Goal: Information Seeking & Learning: Understand process/instructions

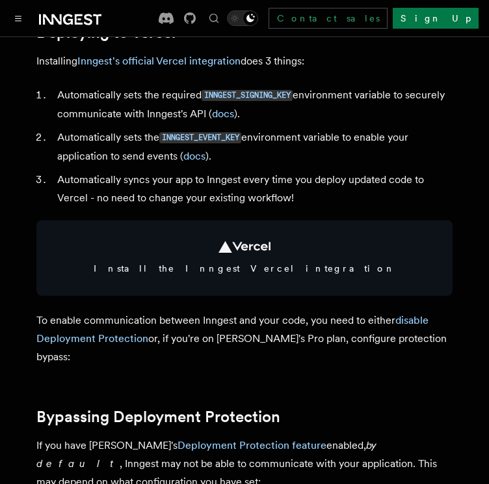
scroll to position [658, 0]
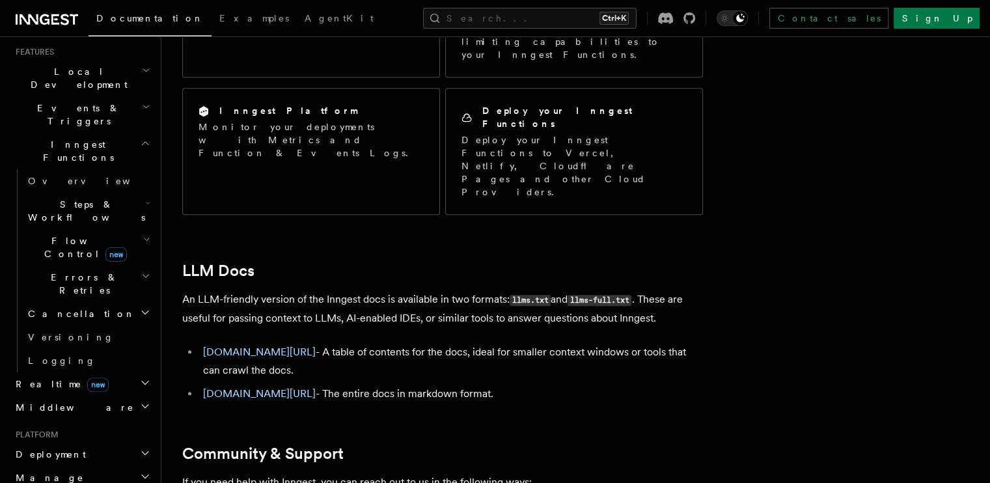
scroll to position [288, 0]
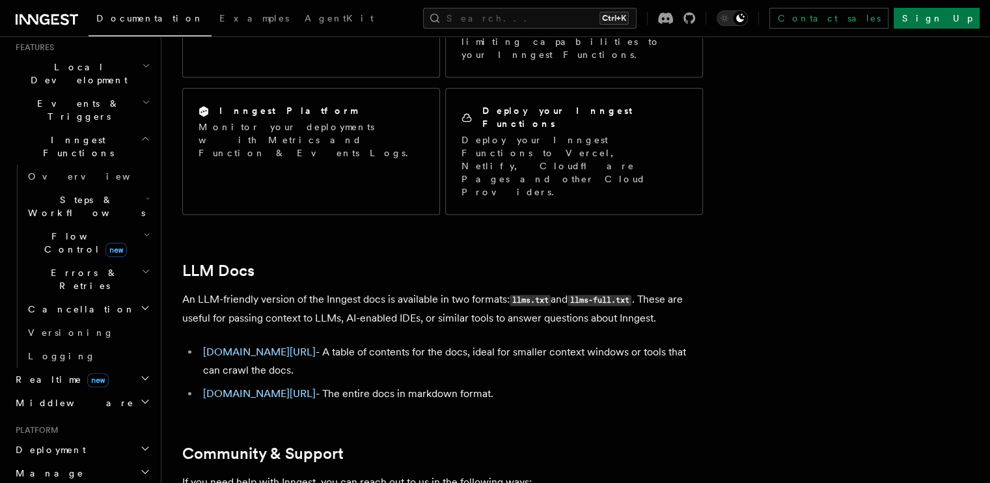
click at [42, 438] on h2 "Deployment" at bounding box center [81, 449] width 143 height 23
click at [68, 461] on link "Overview" at bounding box center [88, 472] width 130 height 23
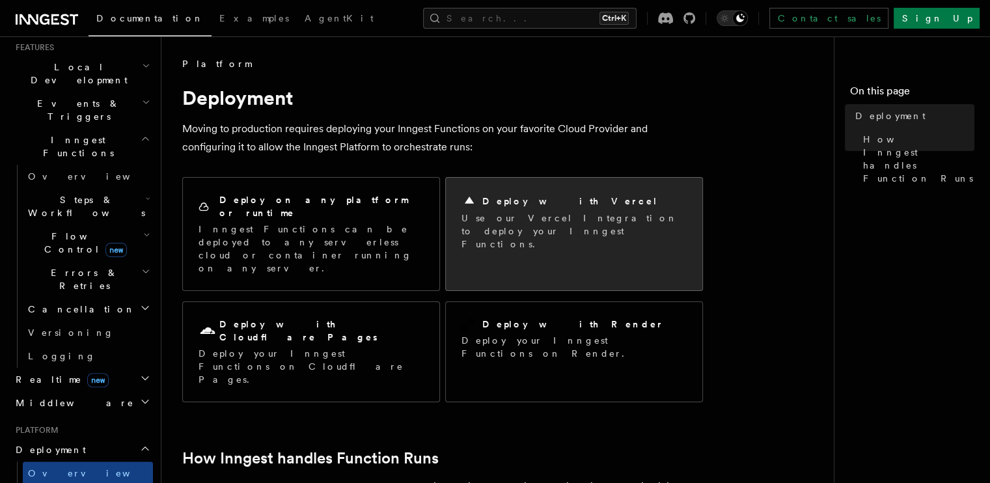
click at [608, 228] on p "Use our Vercel Integration to deploy your Inngest Functions." at bounding box center [573, 231] width 225 height 39
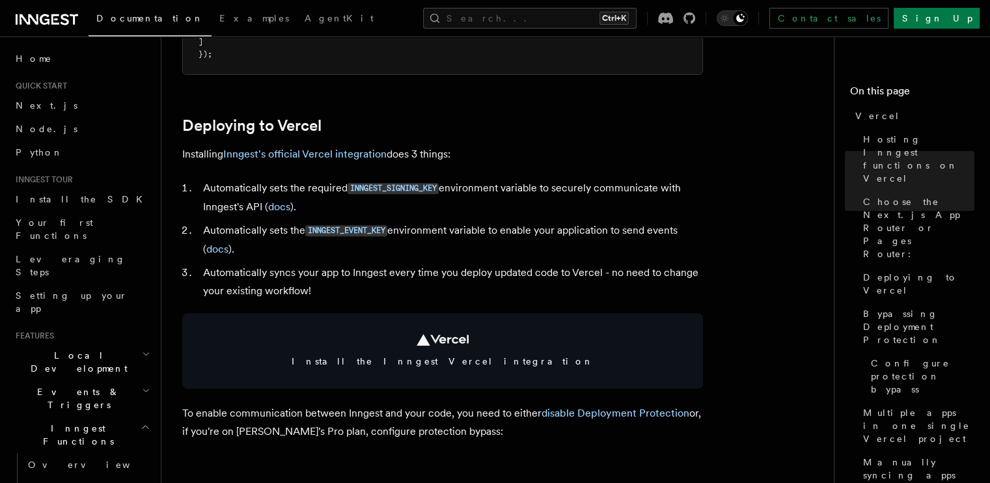
scroll to position [549, 0]
